Goal: Information Seeking & Learning: Learn about a topic

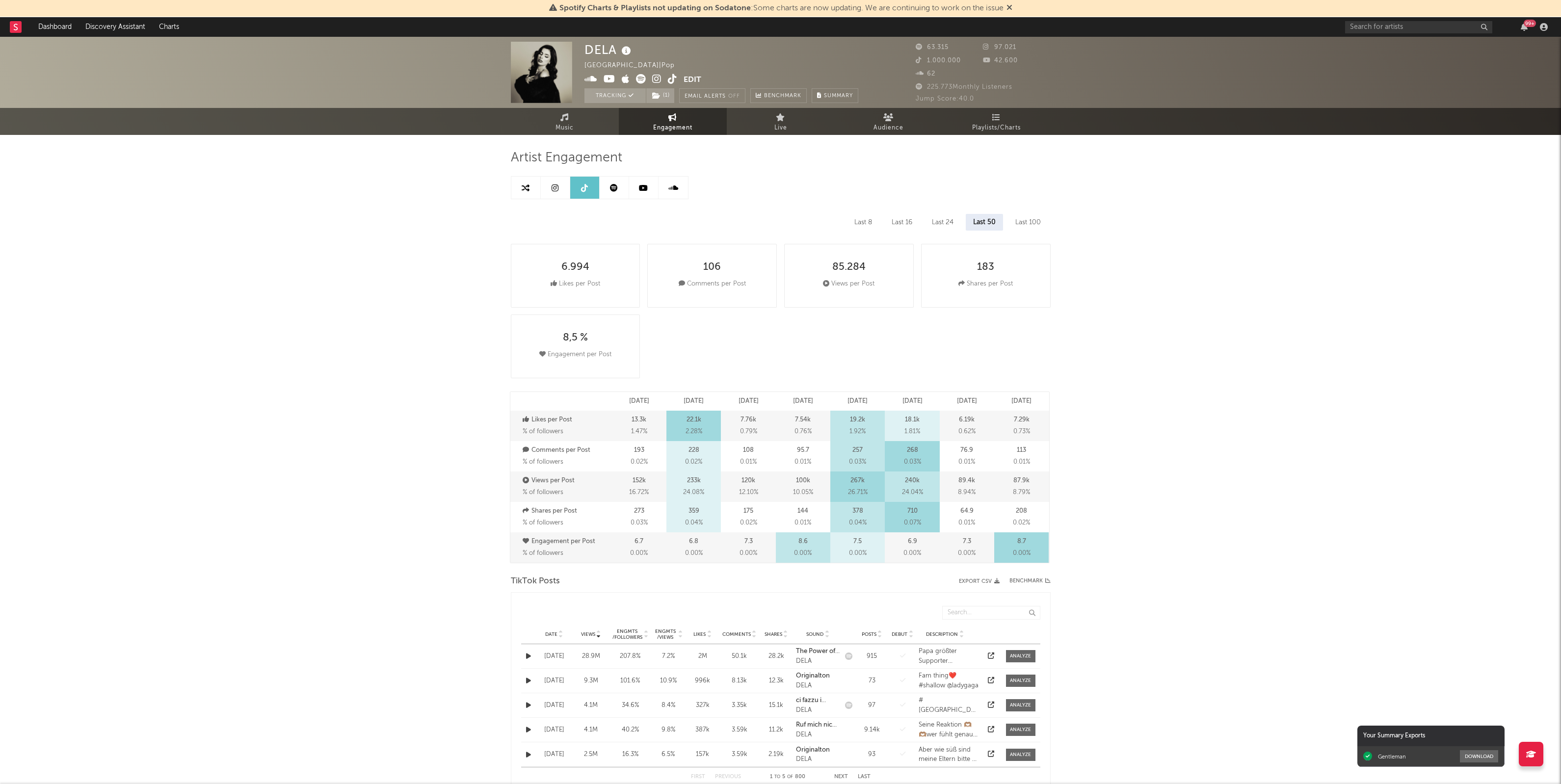
select select "6m"
click at [243, 290] on div "DELA [GEOGRAPHIC_DATA] | Pop Edit Tracking ( 1 ) Email Alerts Off Benchmark Sum…" at bounding box center [780, 789] width 1561 height 1504
click at [642, 184] on icon at bounding box center [643, 188] width 9 height 8
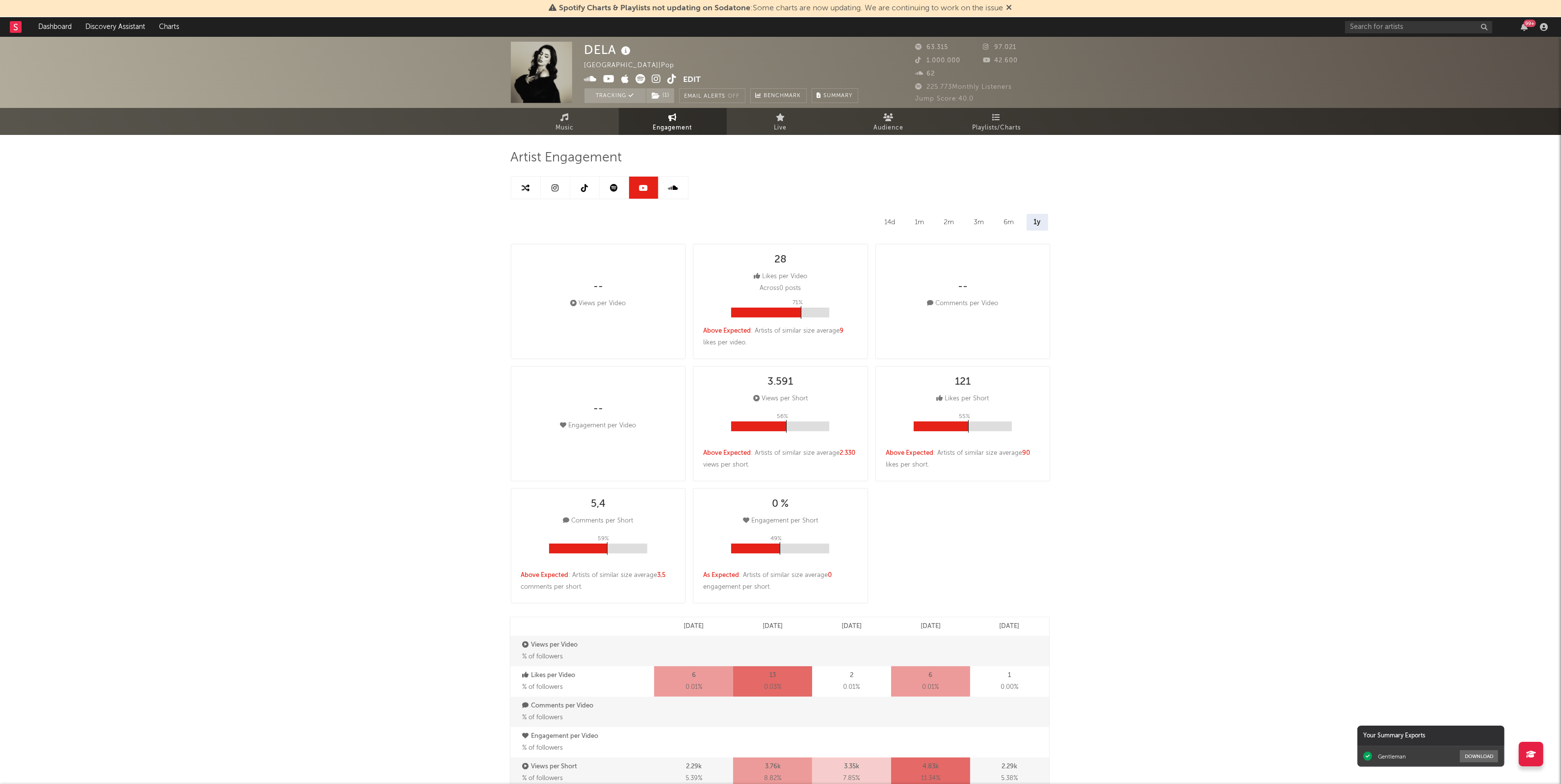
click at [1127, 283] on div "DELA [GEOGRAPHIC_DATA] | Pop Edit Tracking ( 1 ) Email Alerts Off Benchmark Sum…" at bounding box center [780, 720] width 1561 height 1367
select select "6m"
click at [1171, 394] on div "DELA [GEOGRAPHIC_DATA] | Pop Edit Tracking ( 1 ) Email Alerts Off Benchmark Sum…" at bounding box center [780, 720] width 1561 height 1367
click at [1233, 232] on div "DELA [GEOGRAPHIC_DATA] | Pop Edit Tracking ( 1 ) Email Alerts Off Benchmark Sum…" at bounding box center [780, 720] width 1561 height 1367
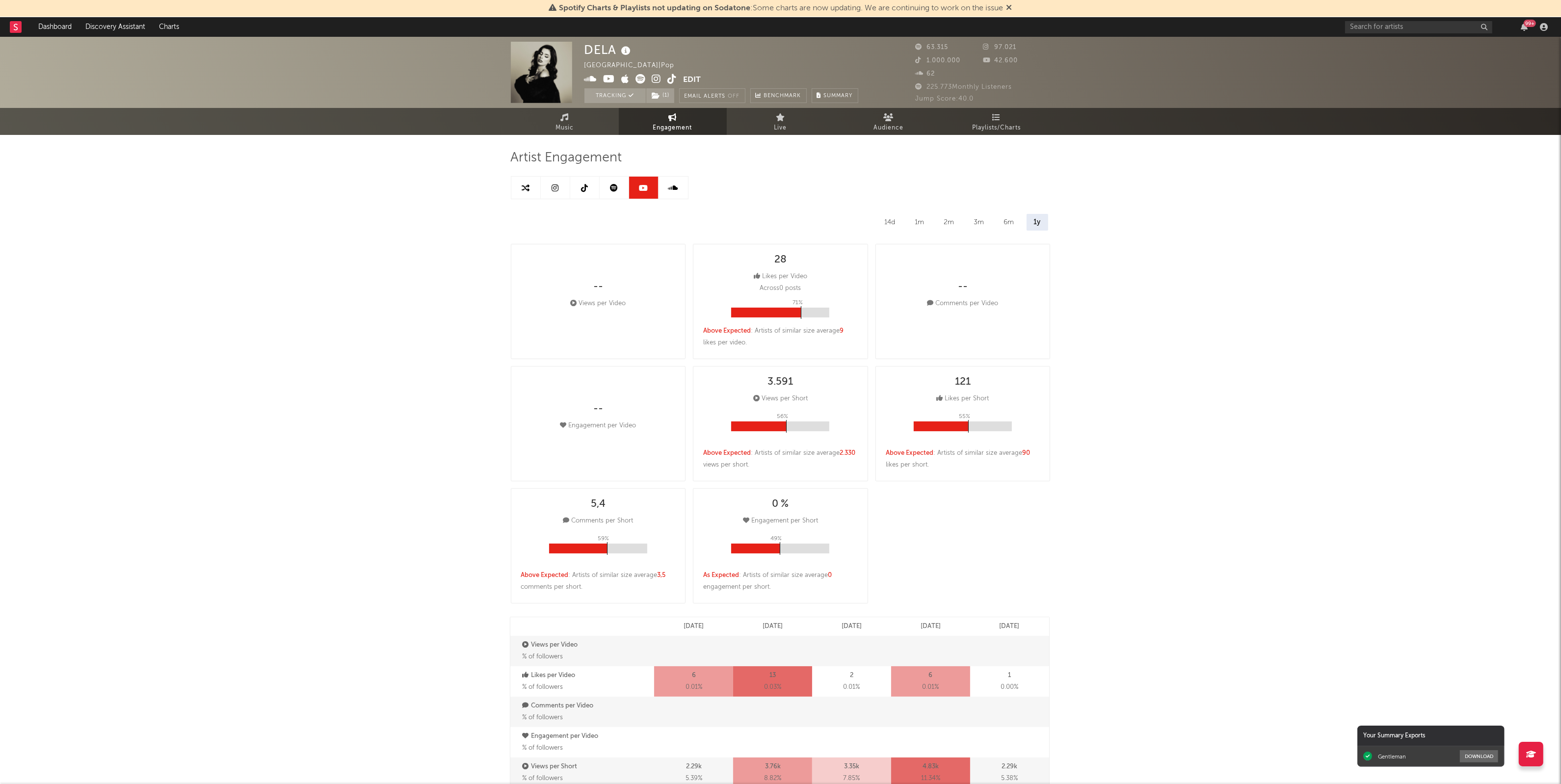
click at [1156, 390] on div "DELA [GEOGRAPHIC_DATA] | Pop Edit Tracking ( 1 ) Email Alerts Off Benchmark Sum…" at bounding box center [780, 720] width 1561 height 1367
drag, startPoint x: 1156, startPoint y: 390, endPoint x: 1157, endPoint y: 396, distance: 6.1
click at [1157, 396] on div "DELA [GEOGRAPHIC_DATA] | Pop Edit Tracking ( 1 ) Email Alerts Off Benchmark Sum…" at bounding box center [780, 720] width 1561 height 1367
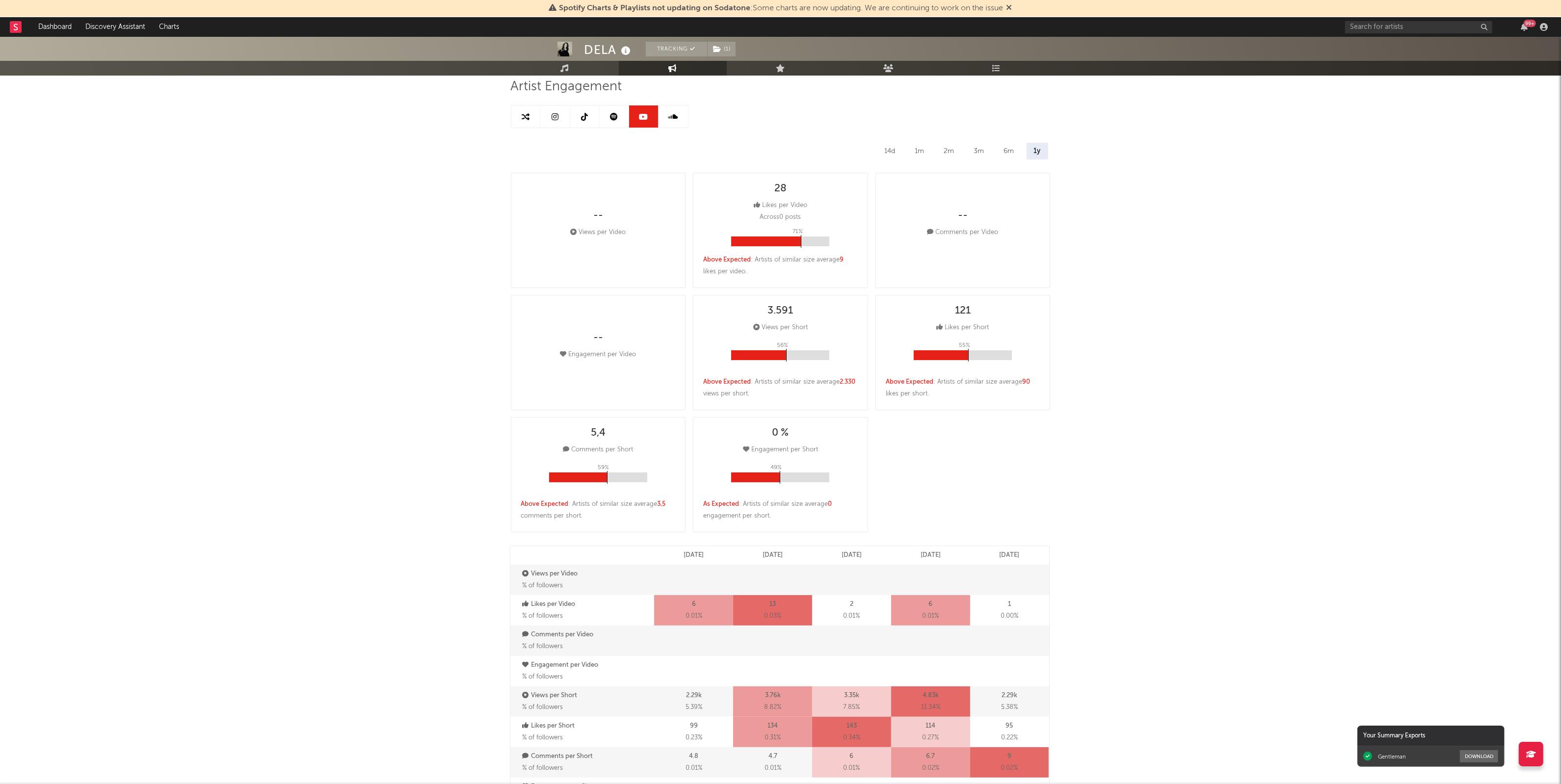
scroll to position [184, 0]
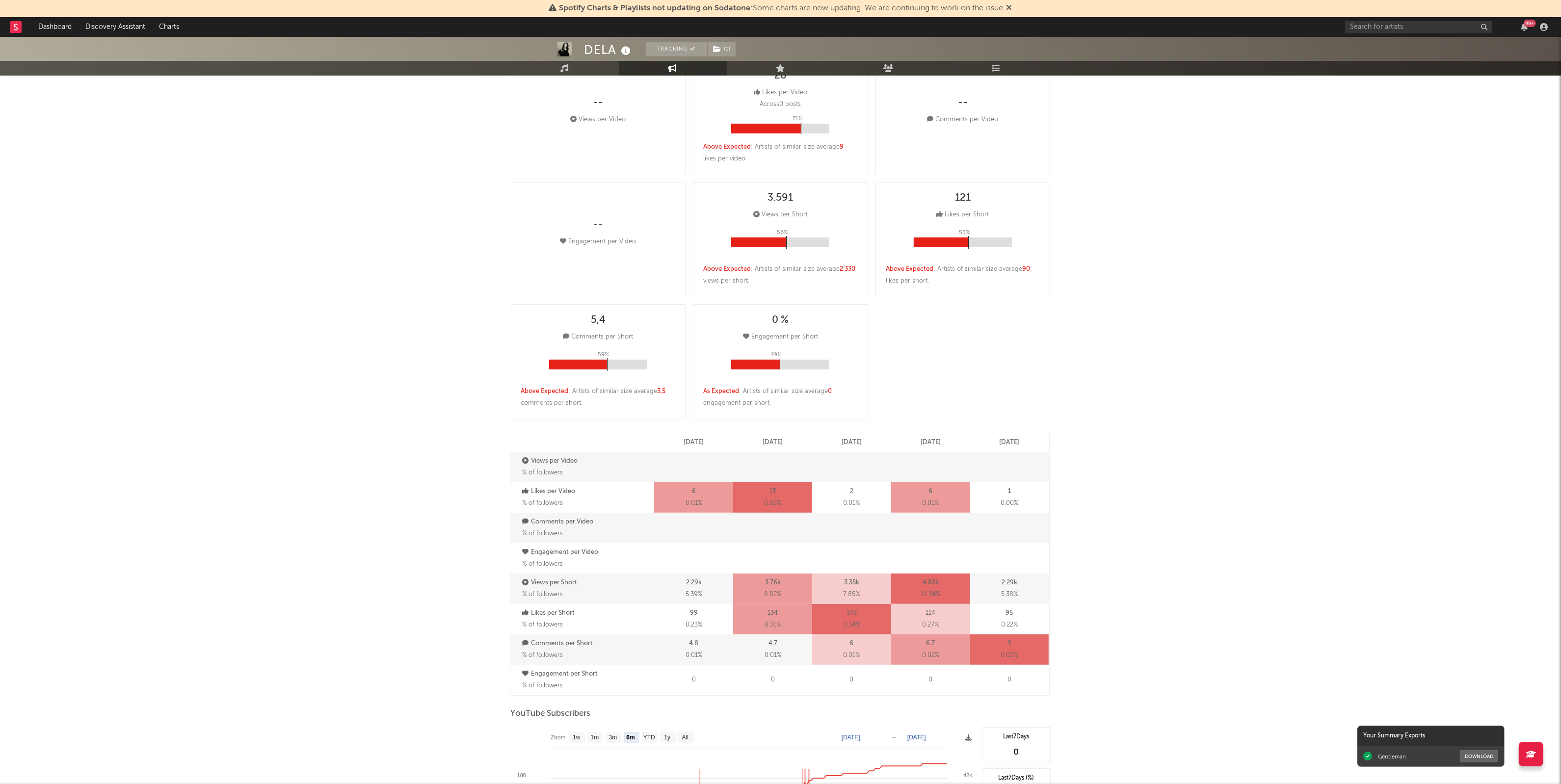
click at [1175, 415] on div "DELA Tracking ( 1 ) [GEOGRAPHIC_DATA] | Pop Edit Tracking ( 1 ) Email Alerts Of…" at bounding box center [780, 536] width 1561 height 1367
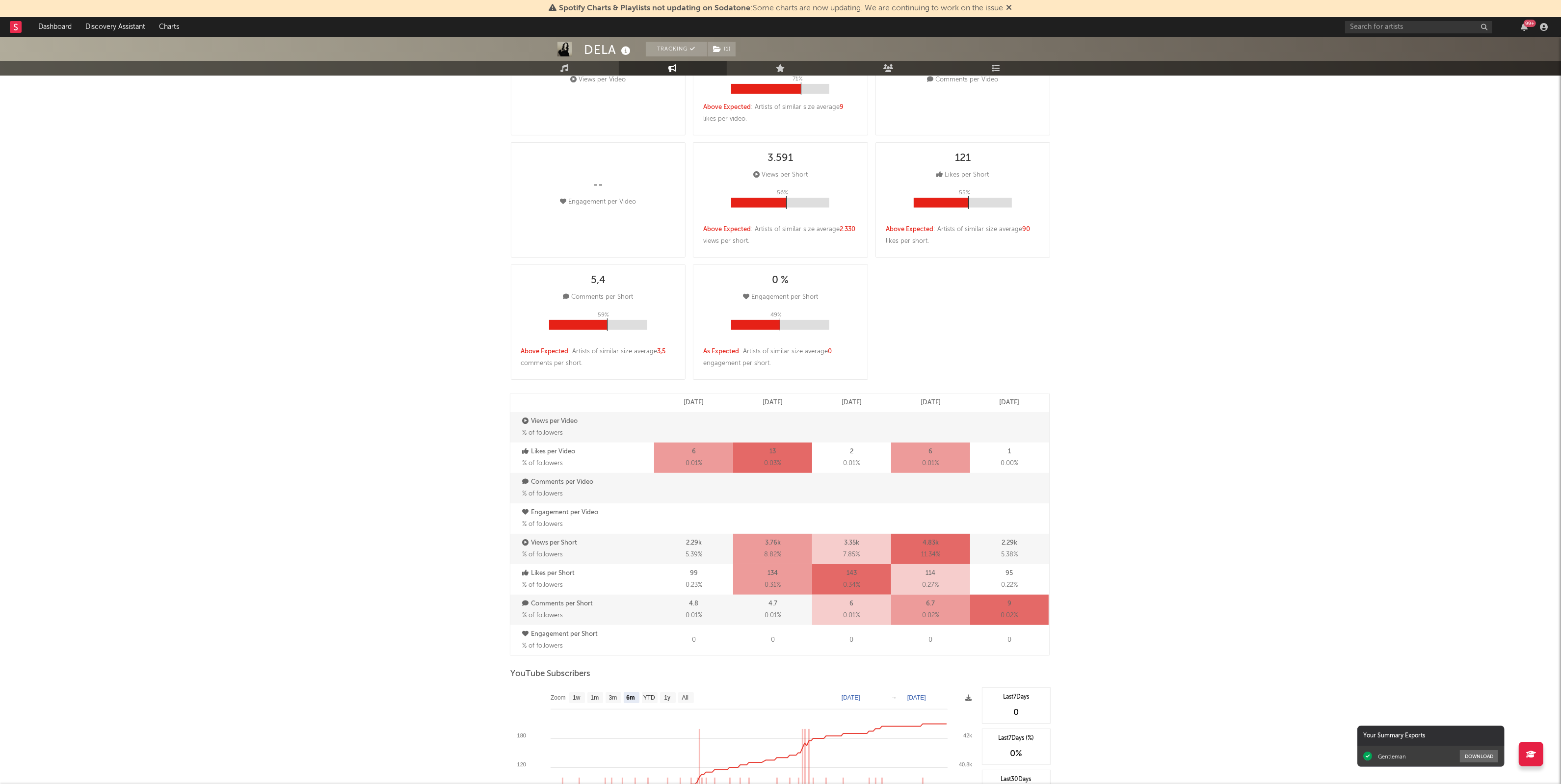
scroll to position [245, 0]
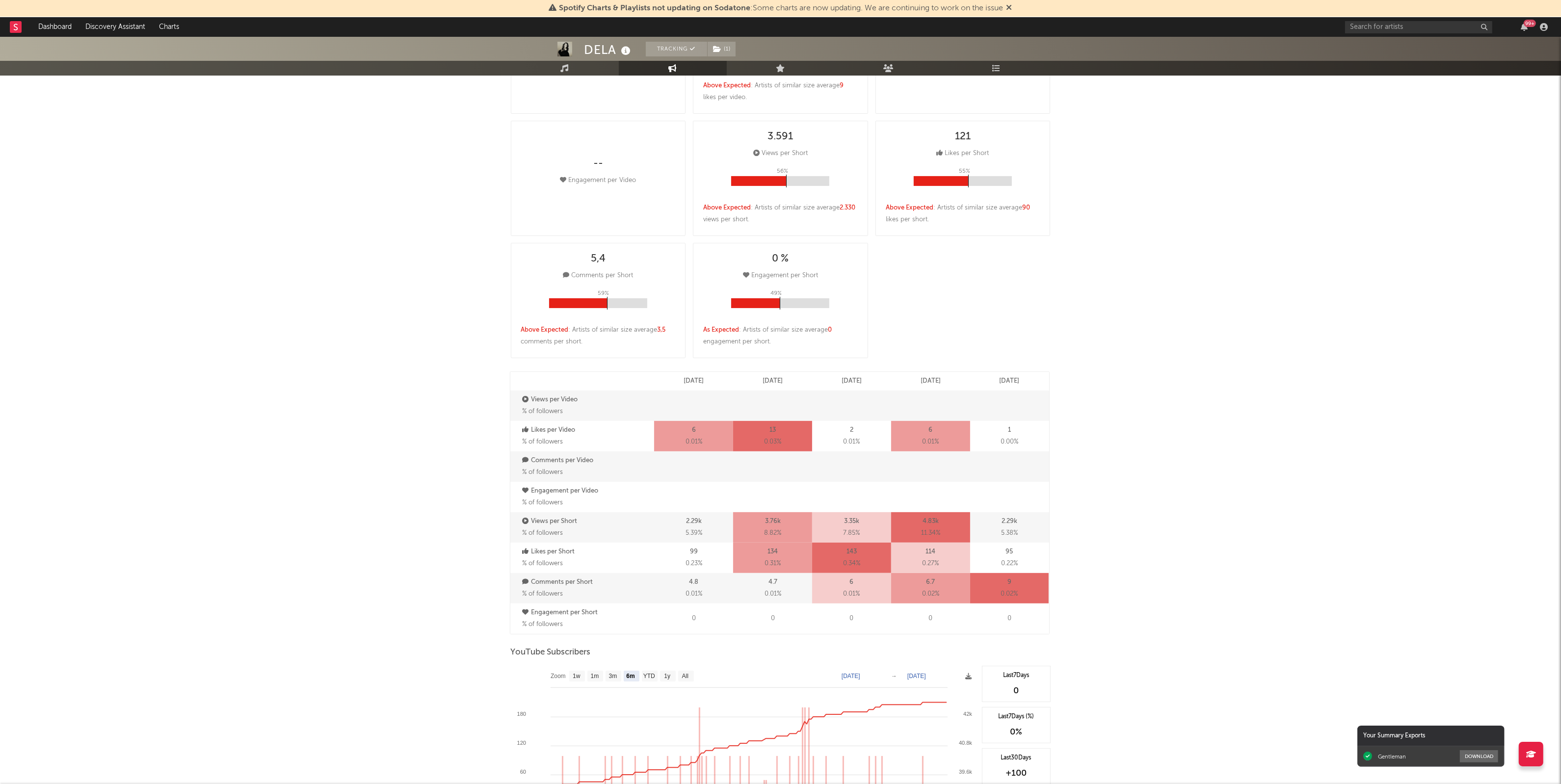
click at [1174, 437] on div "DELA Tracking ( 1 ) [GEOGRAPHIC_DATA] | Pop Edit Tracking ( 1 ) Email Alerts Of…" at bounding box center [780, 474] width 1561 height 1367
click at [1165, 445] on div "DELA Tracking ( 1 ) [GEOGRAPHIC_DATA] | Pop Edit Tracking ( 1 ) Email Alerts Of…" at bounding box center [780, 474] width 1561 height 1367
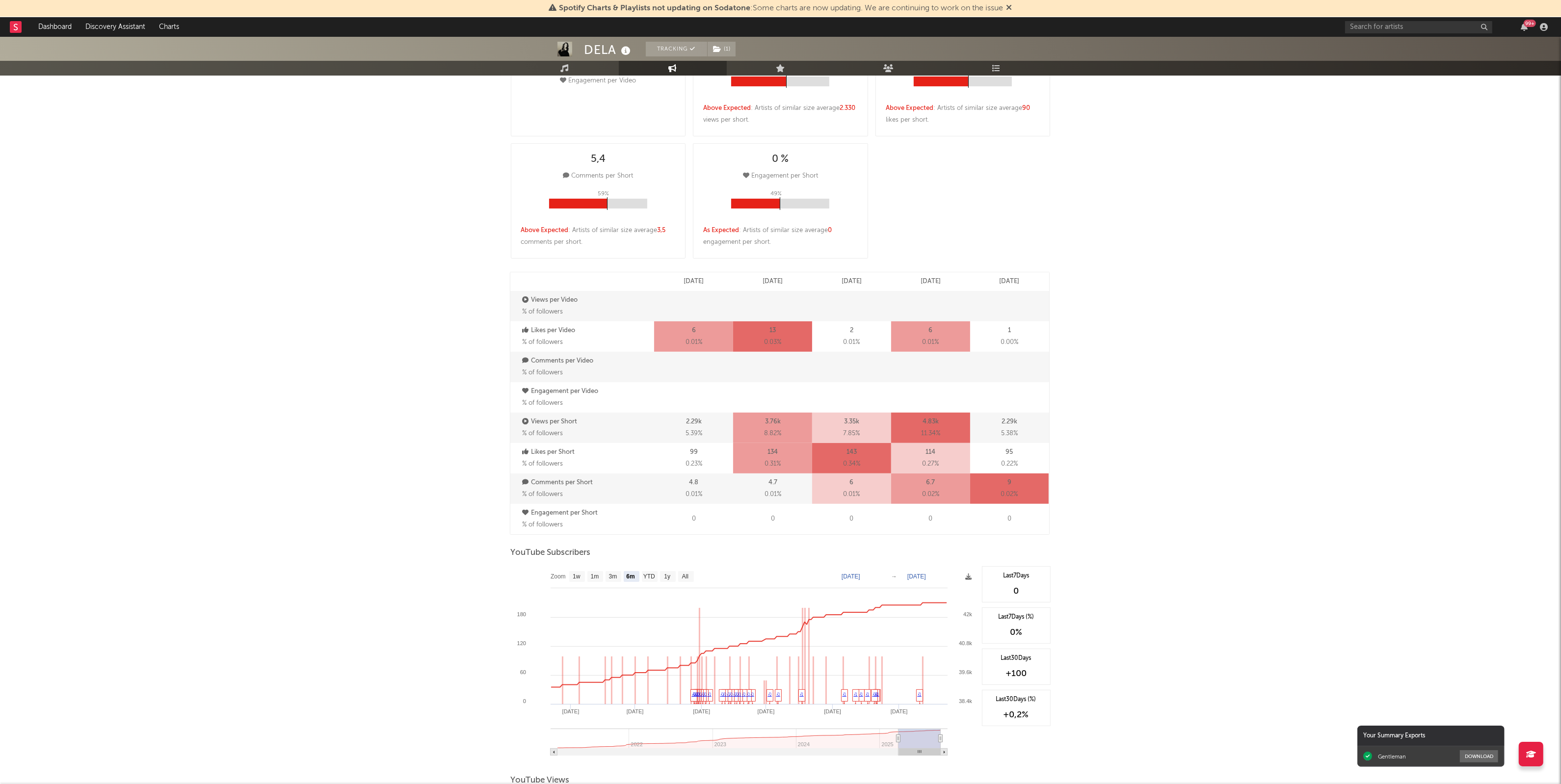
scroll to position [368, 0]
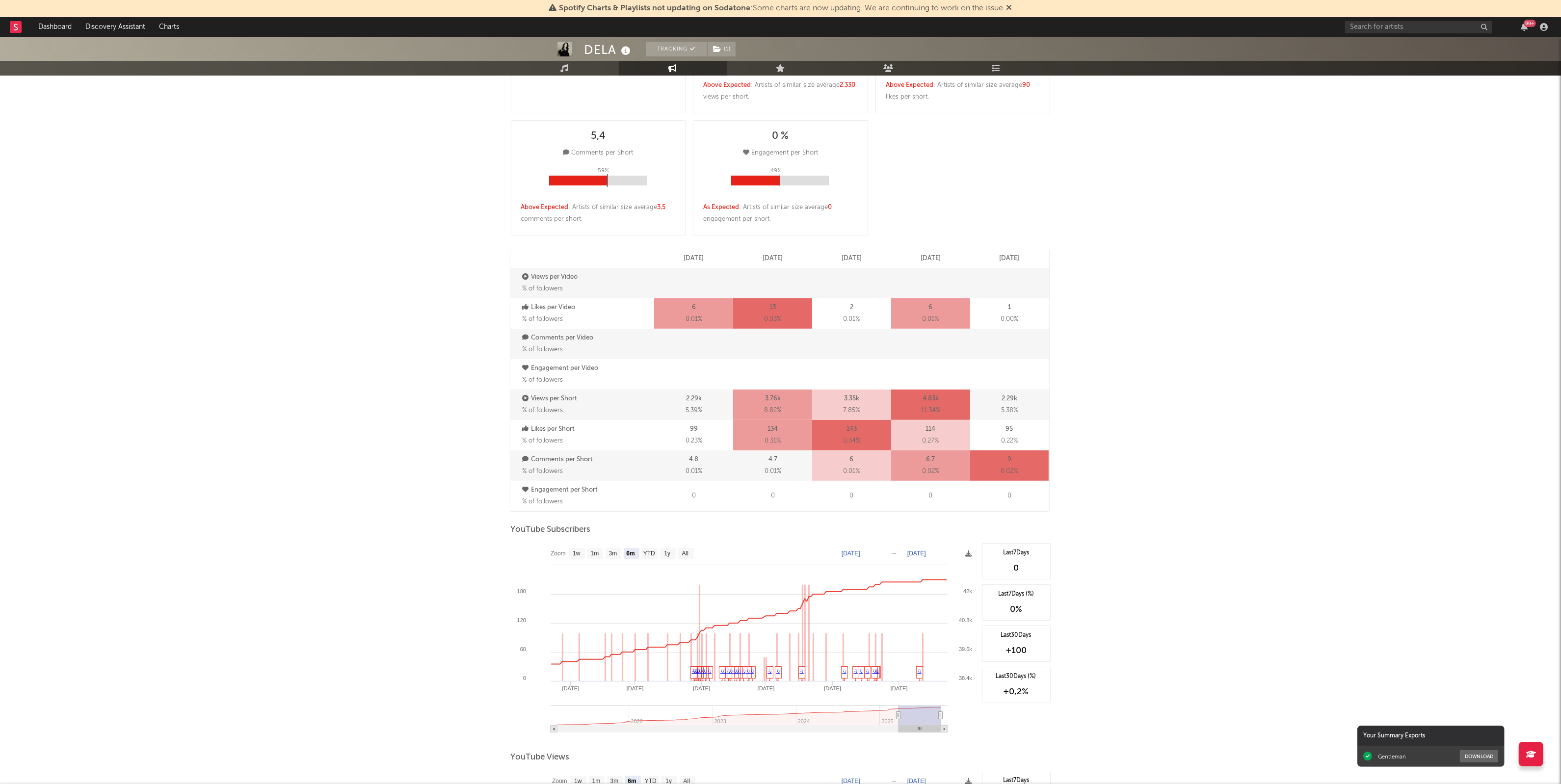
click at [1162, 214] on div "DELA Tracking ( 1 ) [GEOGRAPHIC_DATA] | Pop Edit Tracking ( 1 ) Email Alerts Of…" at bounding box center [780, 352] width 1561 height 1367
click at [1107, 405] on div "DELA Tracking ( 1 ) [GEOGRAPHIC_DATA] | Pop Edit Tracking ( 1 ) Email Alerts Of…" at bounding box center [780, 352] width 1561 height 1367
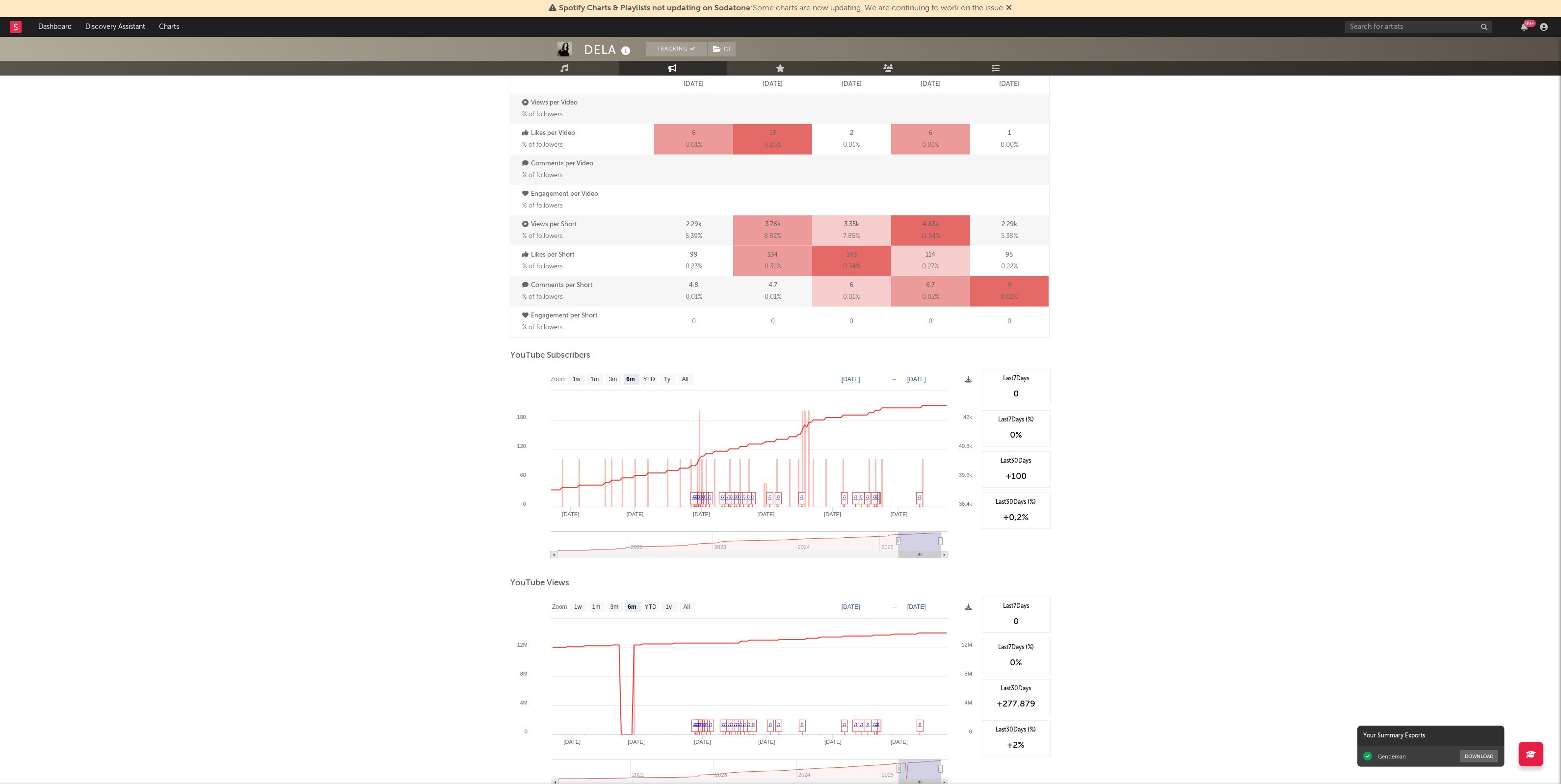
scroll to position [552, 0]
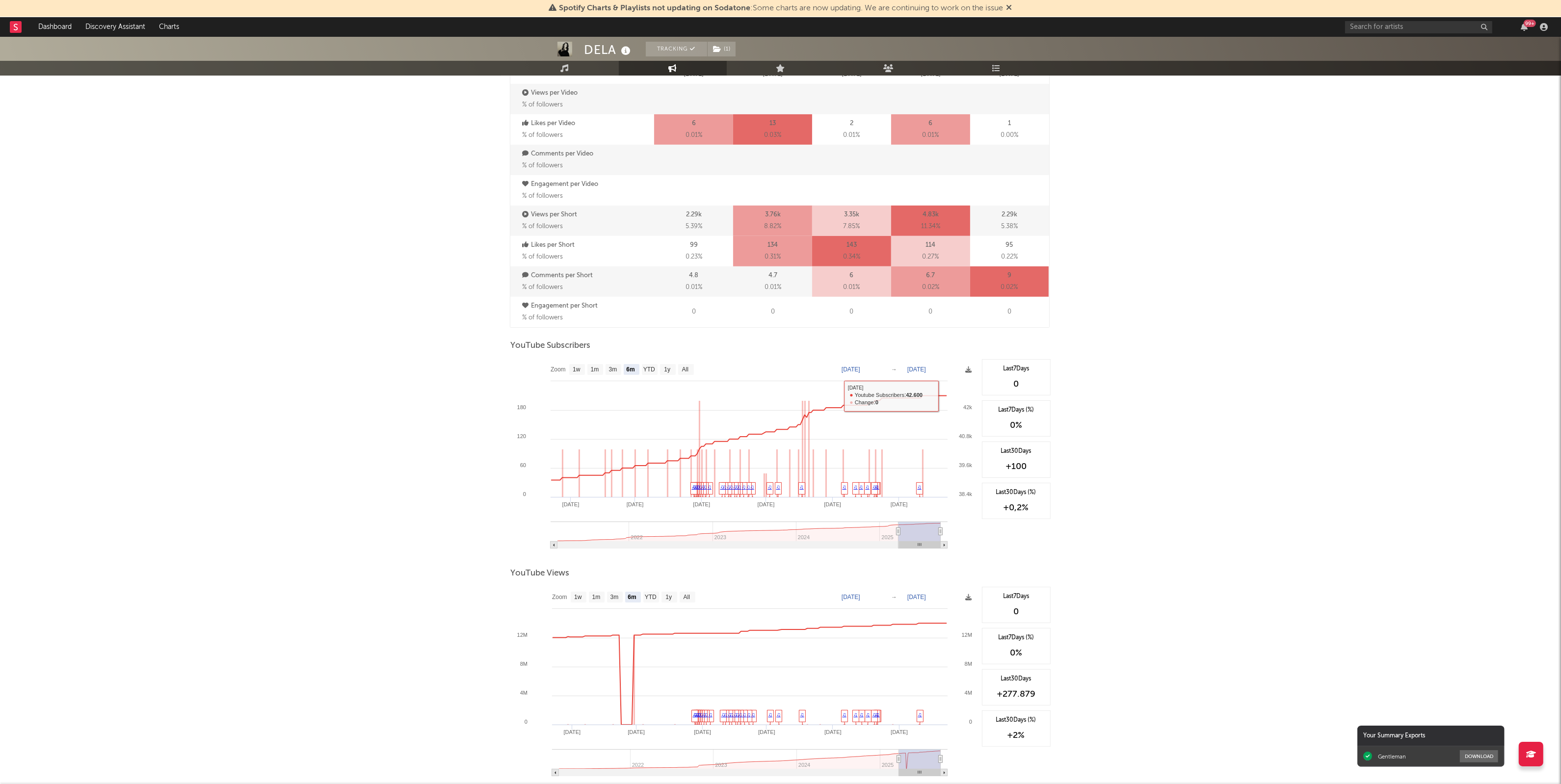
click at [1169, 401] on div "DELA Tracking ( 1 ) [GEOGRAPHIC_DATA] | Pop Edit Tracking ( 1 ) Email Alerts Of…" at bounding box center [780, 168] width 1561 height 1367
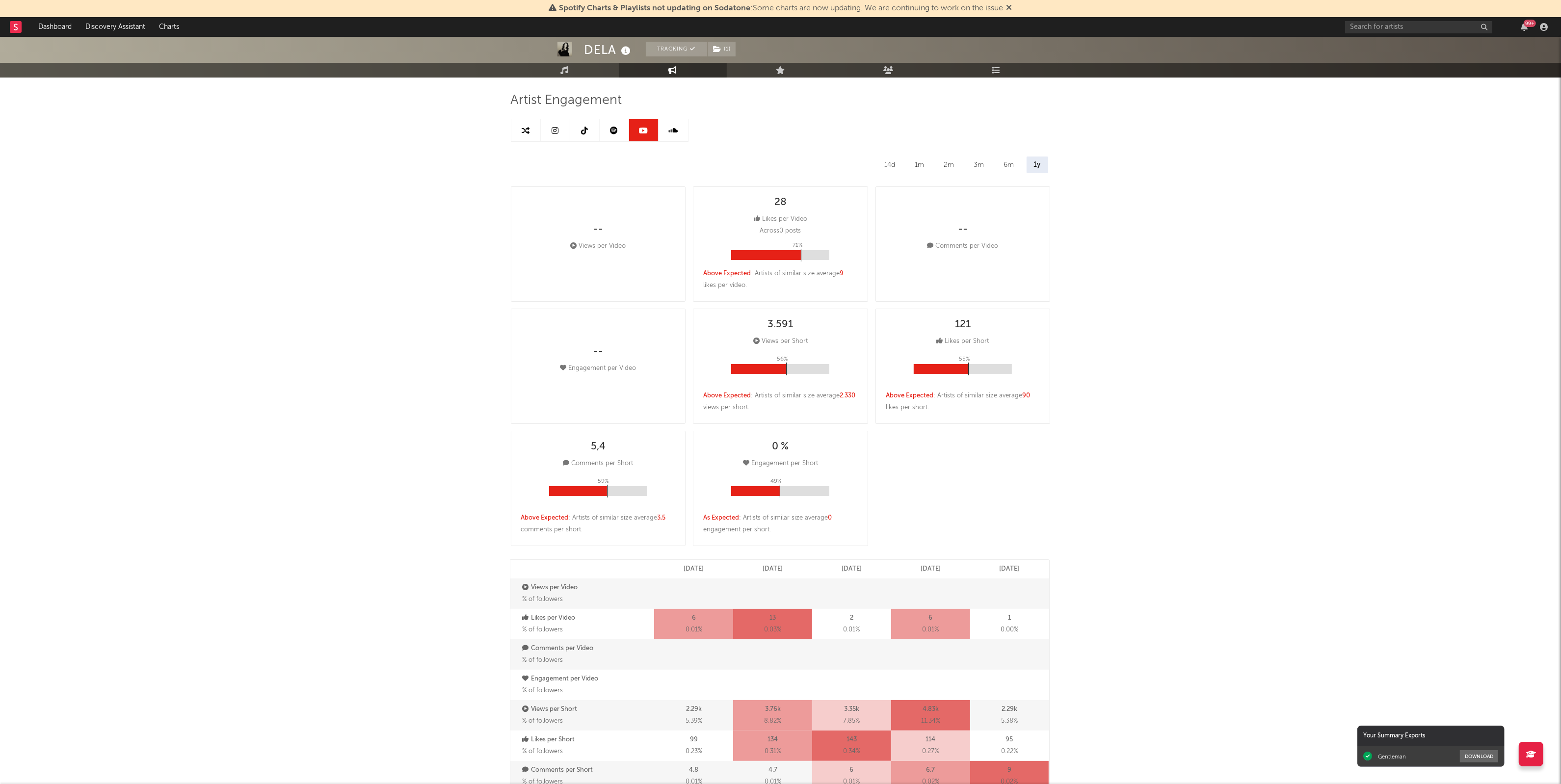
scroll to position [0, 0]
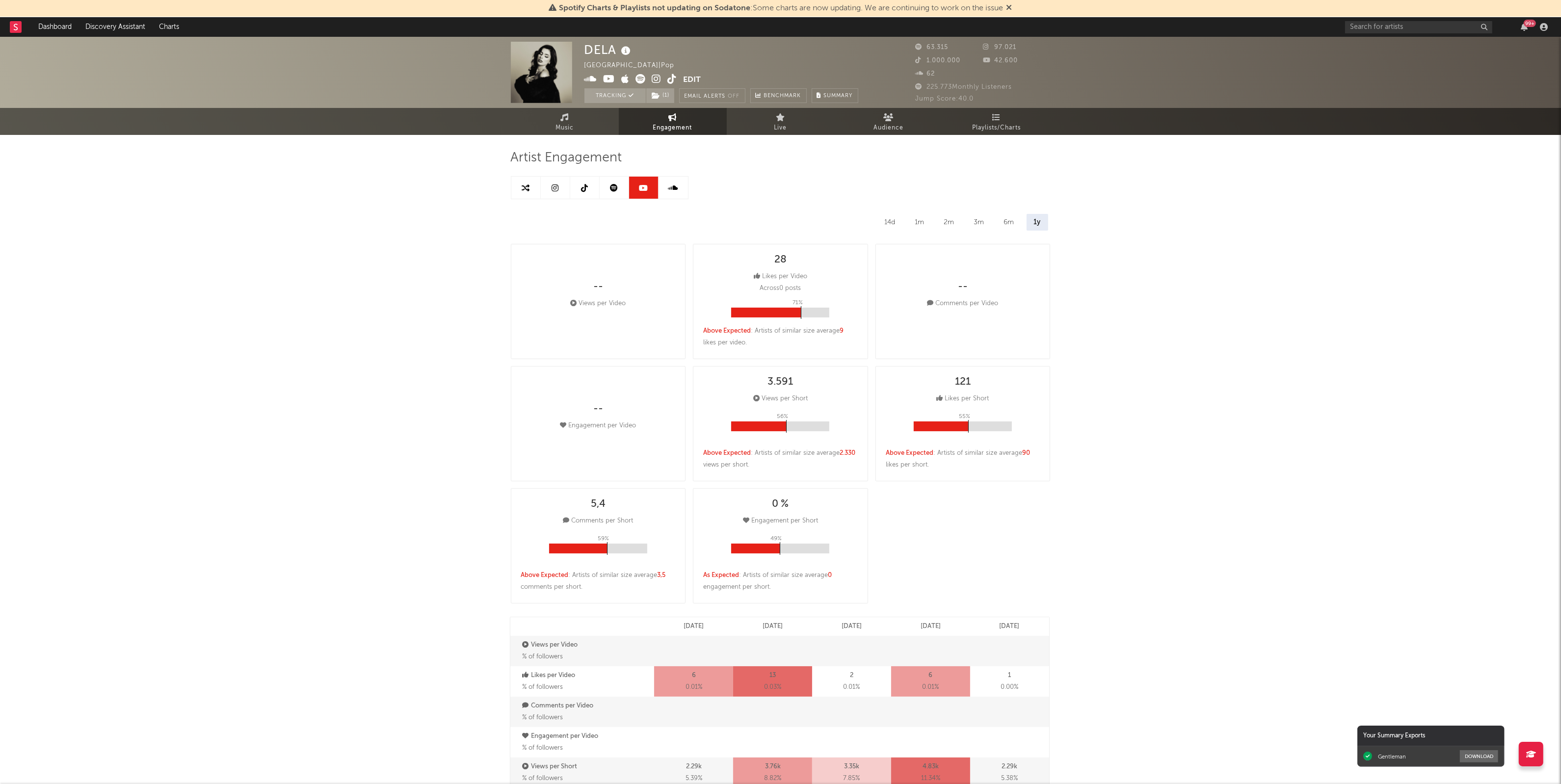
click at [1127, 417] on div "DELA [GEOGRAPHIC_DATA] | Pop Edit Tracking ( 1 ) Email Alerts Off Benchmark Sum…" at bounding box center [780, 720] width 1561 height 1367
click at [1171, 329] on div "DELA [GEOGRAPHIC_DATA] | Pop Edit Tracking ( 1 ) Email Alerts Off Benchmark Sum…" at bounding box center [780, 720] width 1561 height 1367
click at [556, 190] on icon at bounding box center [555, 188] width 7 height 8
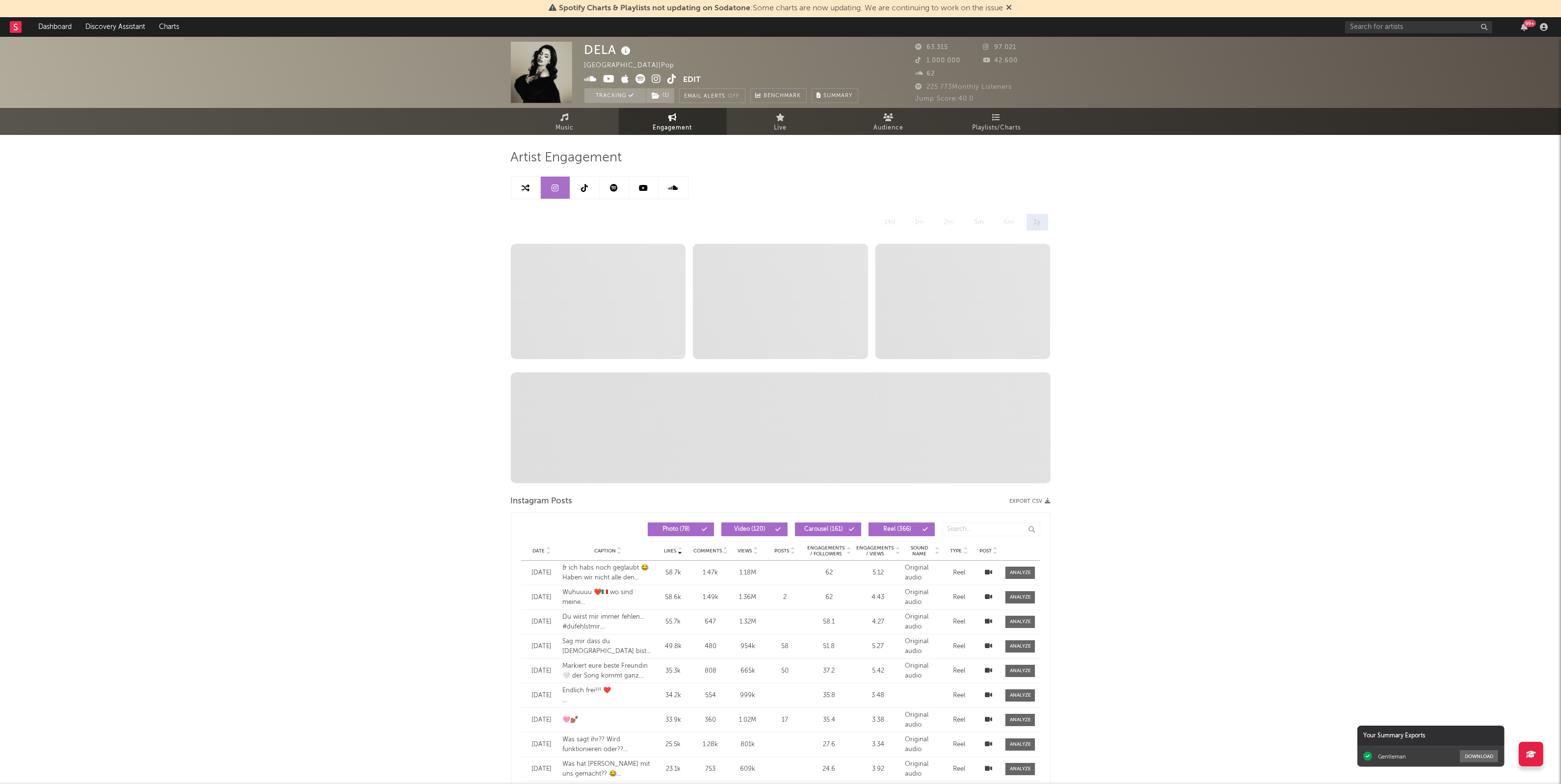
select select "6m"
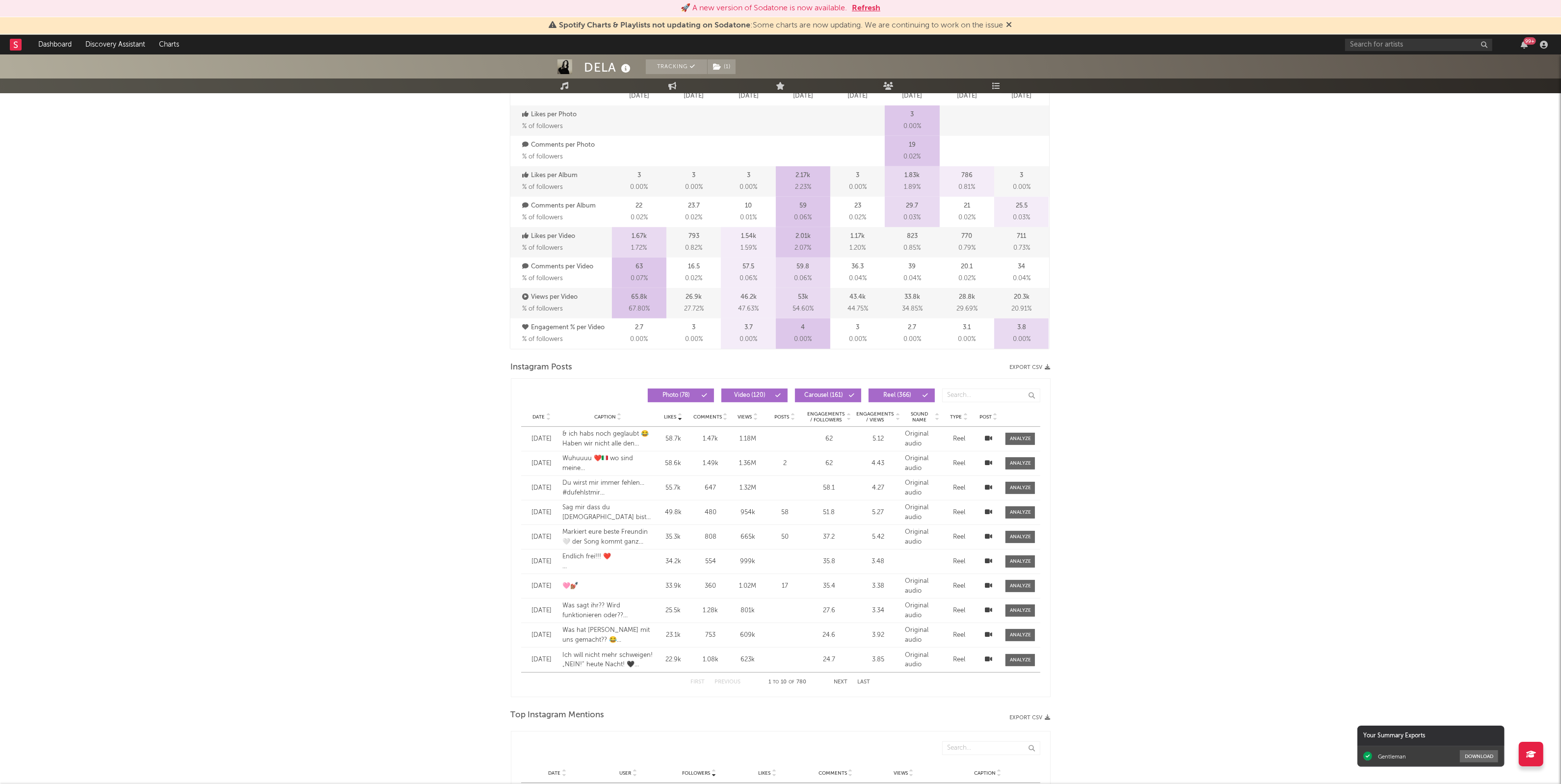
scroll to position [552, 0]
click at [1314, 574] on div "DELA Tracking ( 1 ) [GEOGRAPHIC_DATA] | Pop Edit Tracking ( 1 ) Email Alerts Of…" at bounding box center [780, 423] width 1561 height 1843
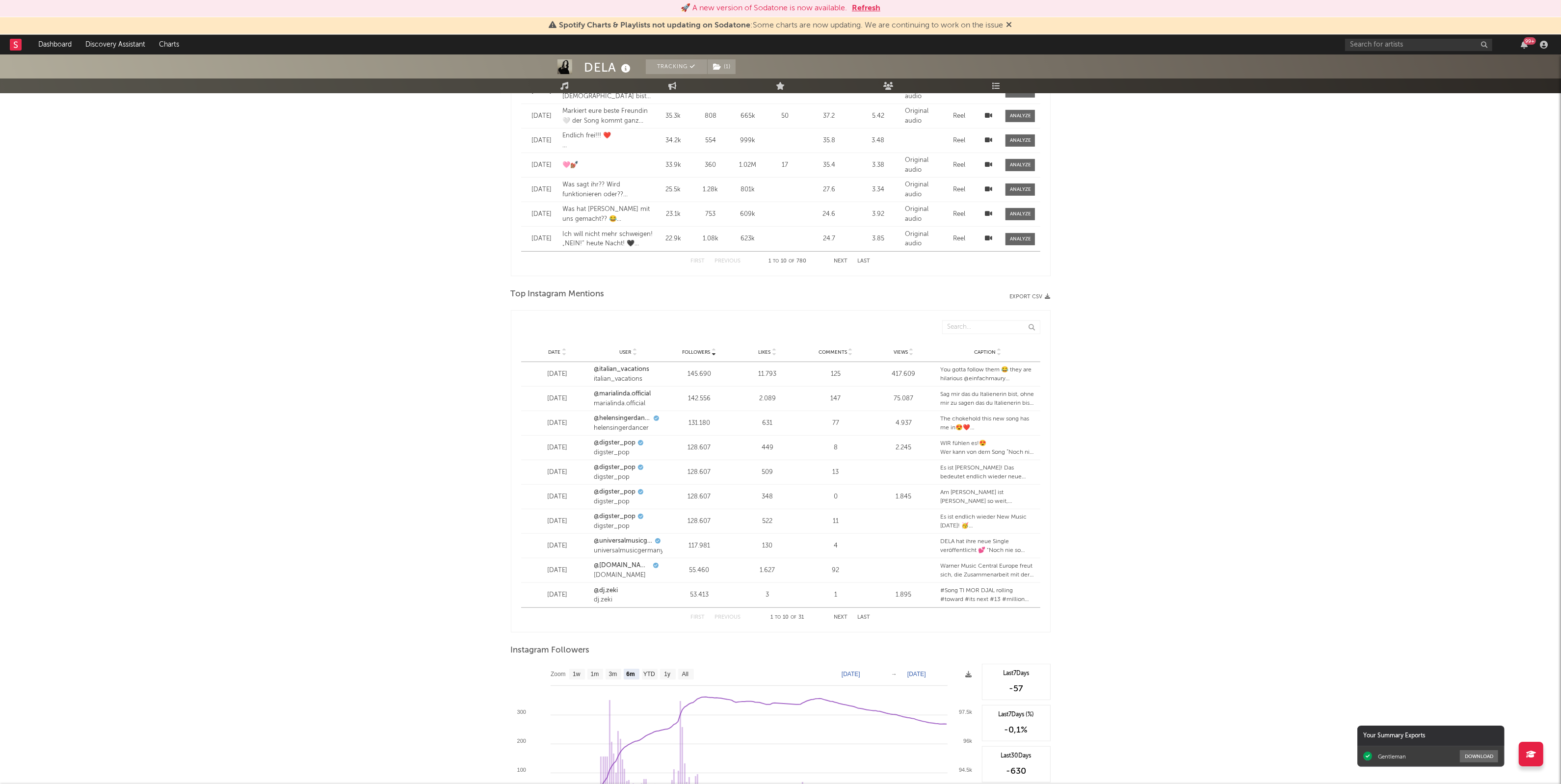
scroll to position [981, 0]
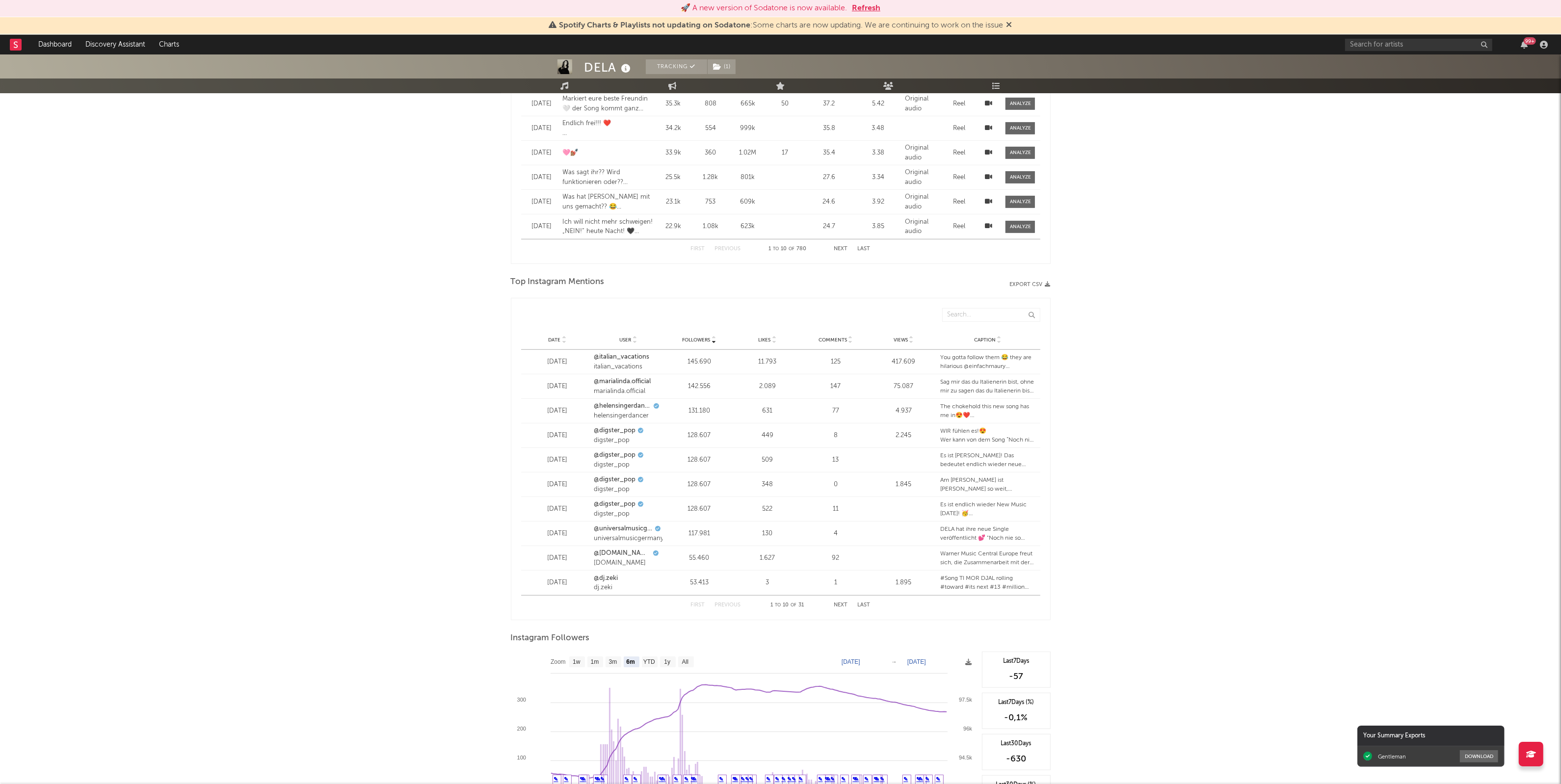
drag, startPoint x: 424, startPoint y: 458, endPoint x: 434, endPoint y: 468, distance: 14.1
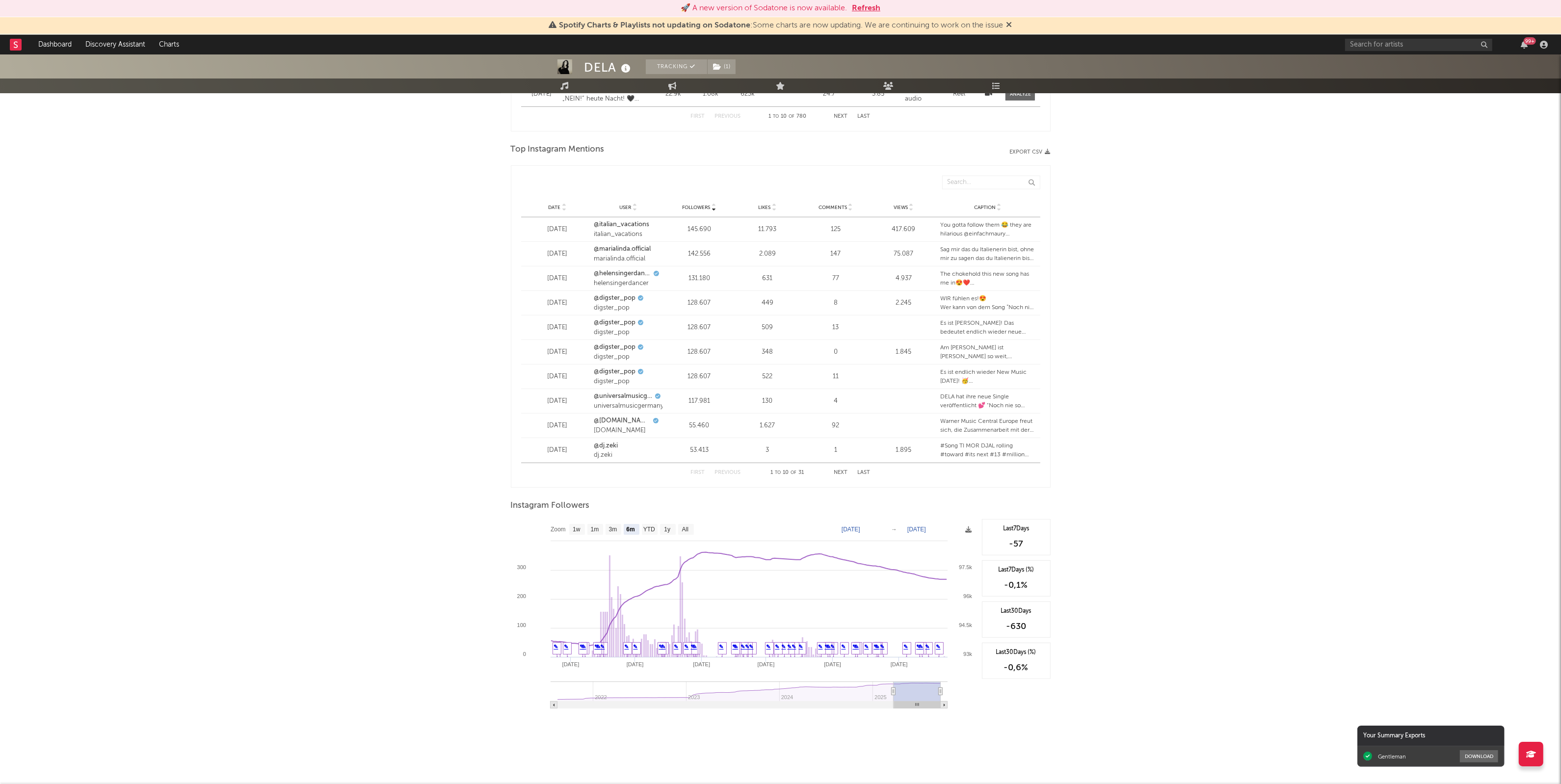
scroll to position [1114, 0]
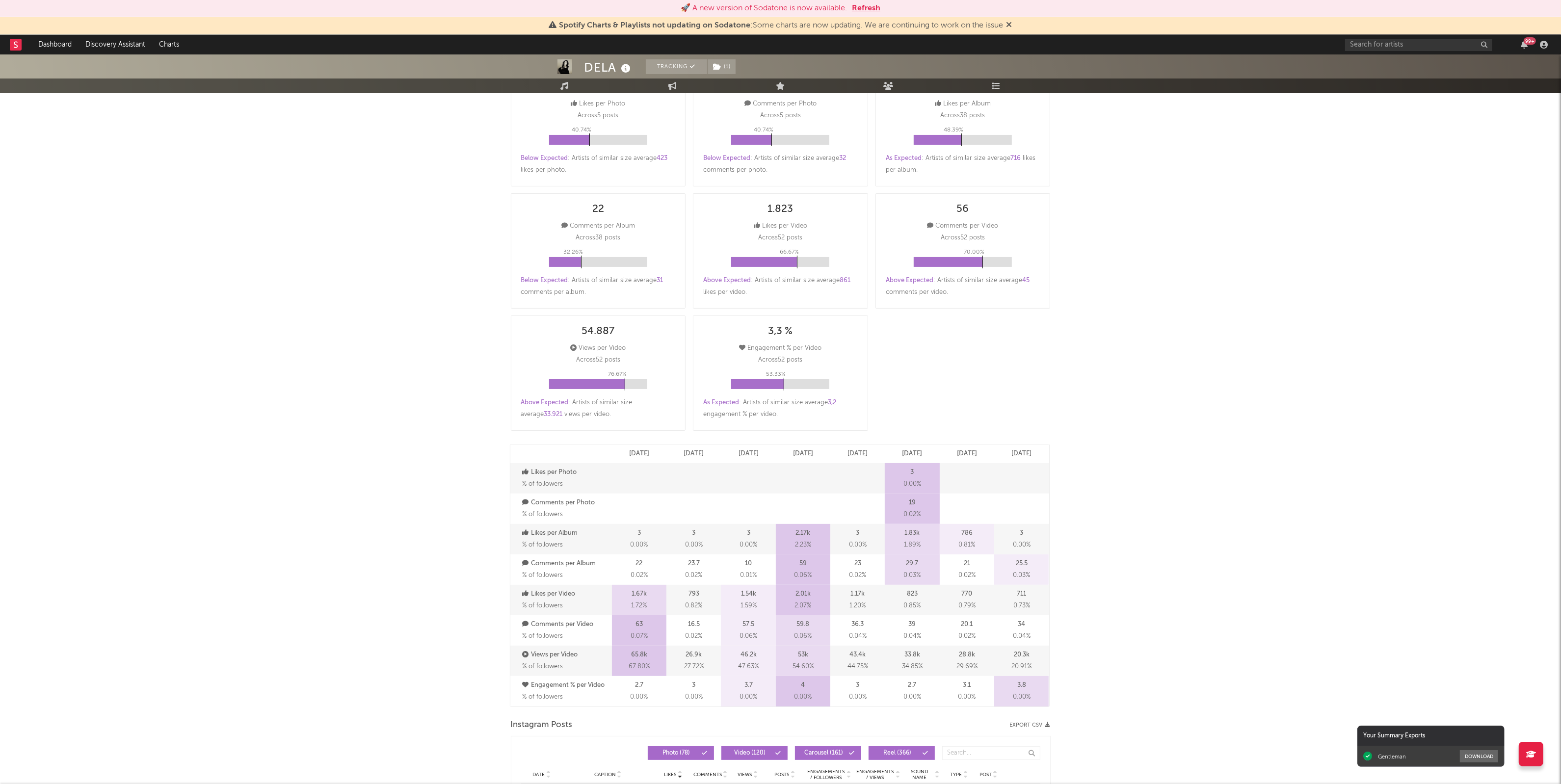
scroll to position [0, 0]
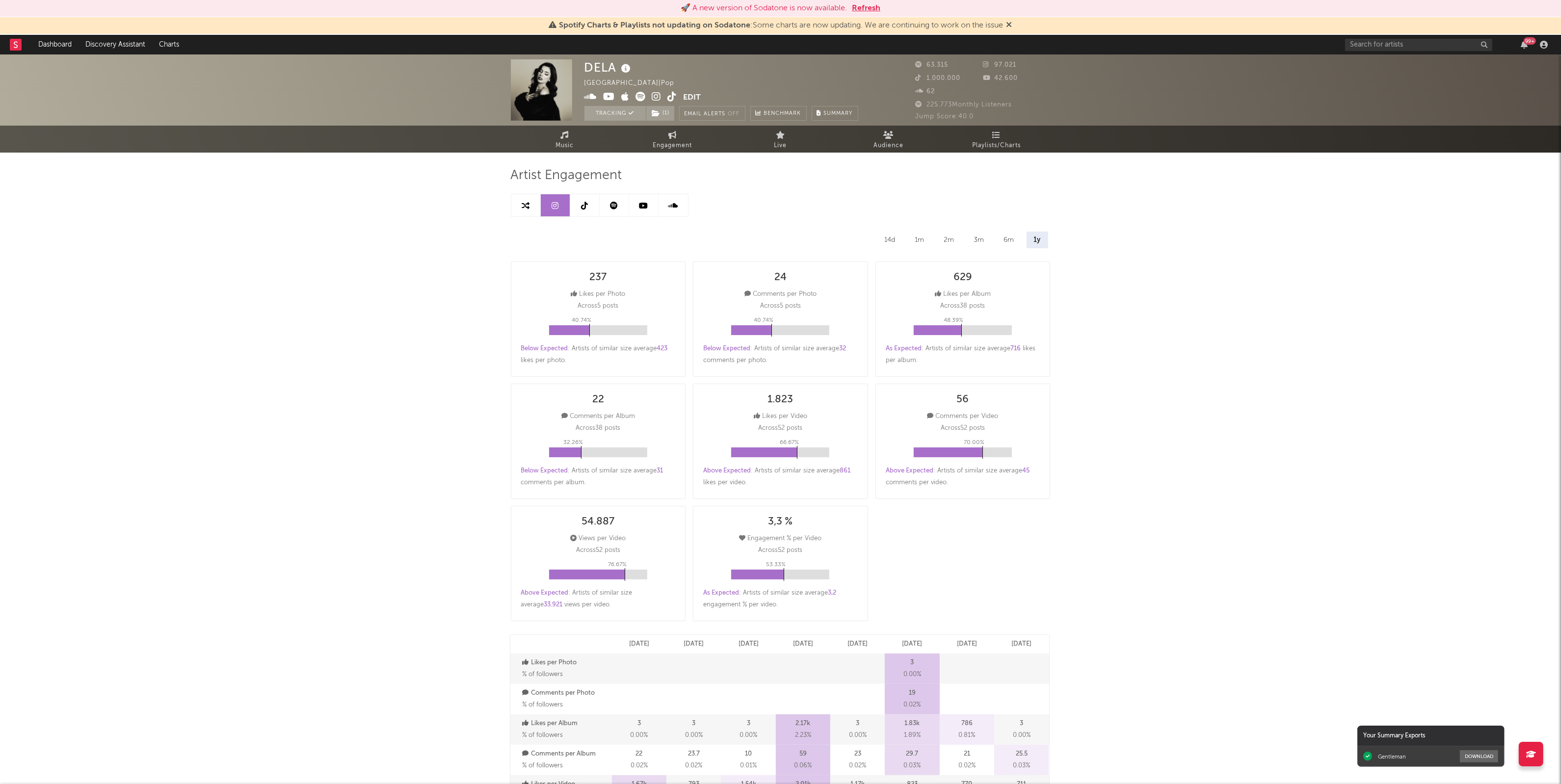
click at [896, 141] on span "Audience" at bounding box center [888, 146] width 30 height 12
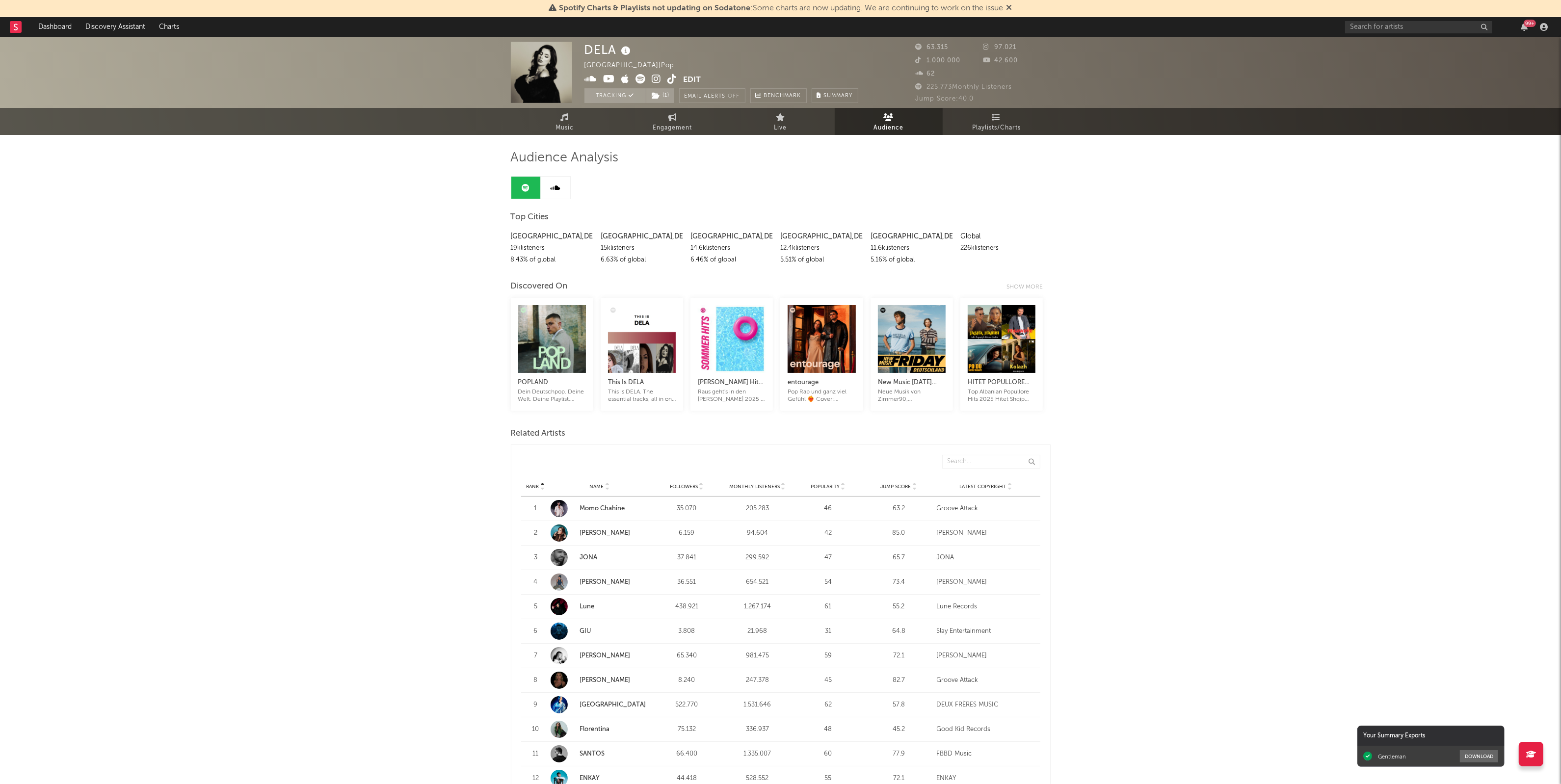
click at [674, 124] on span "Engagement" at bounding box center [673, 128] width 39 height 12
select select "1w"
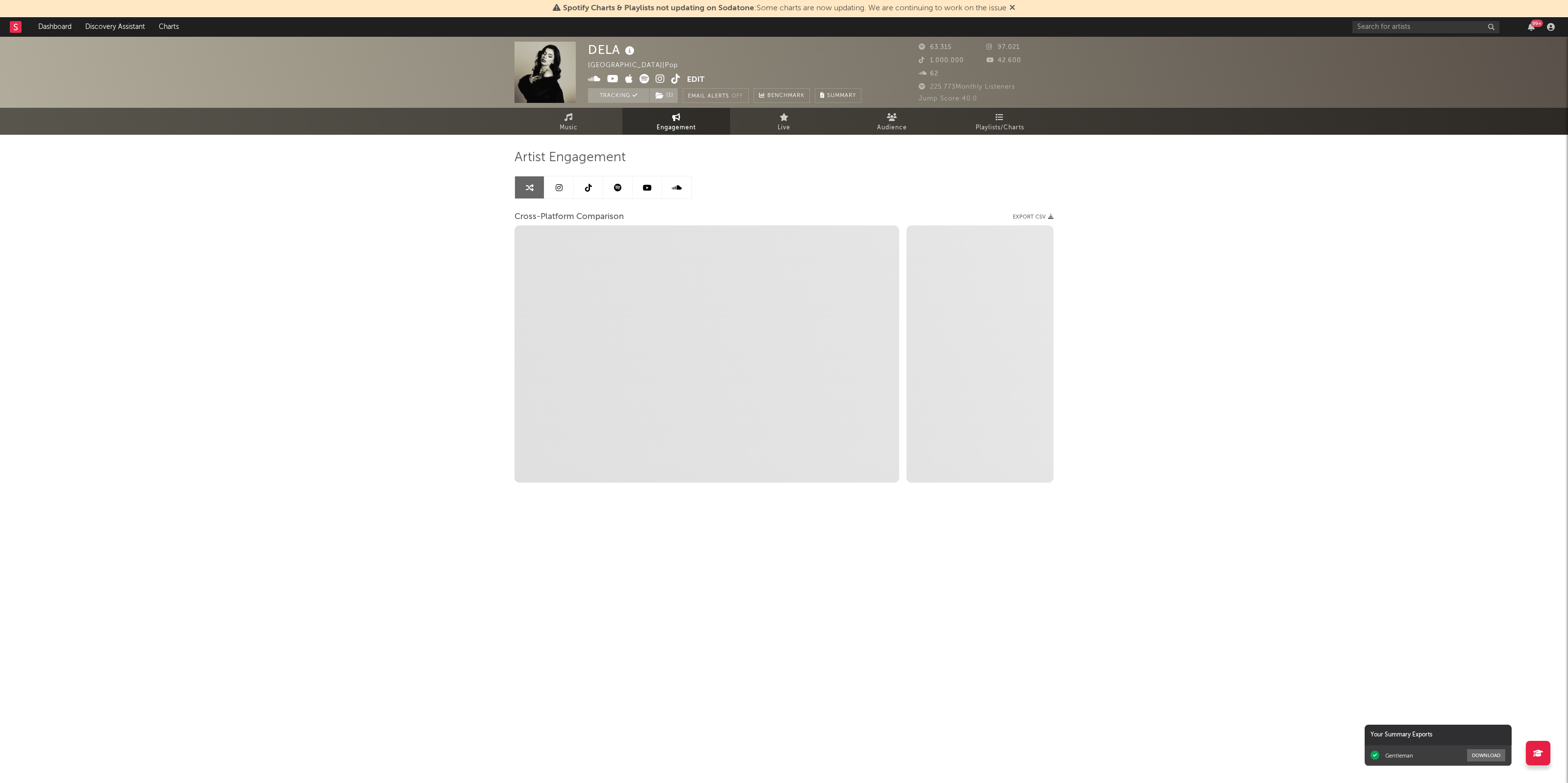
click at [556, 187] on icon at bounding box center [559, 188] width 7 height 8
select select "6m"
